Goal: Information Seeking & Learning: Learn about a topic

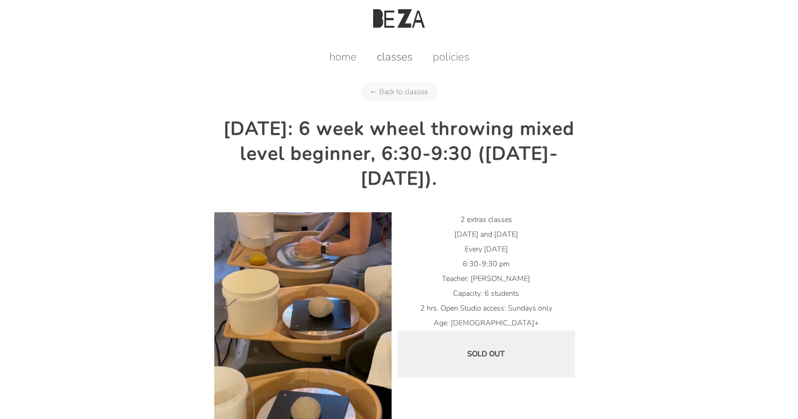
click at [387, 61] on link "classes" at bounding box center [395, 56] width 54 height 15
